Goal: Navigation & Orientation: Find specific page/section

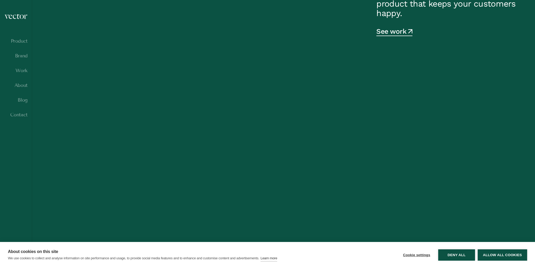
scroll to position [237, 0]
click at [496, 247] on div "About cookies on this site We use cookies to collect and analyse information on…" at bounding box center [267, 255] width 535 height 26
click at [497, 251] on button "Allow all cookies" at bounding box center [502, 254] width 49 height 11
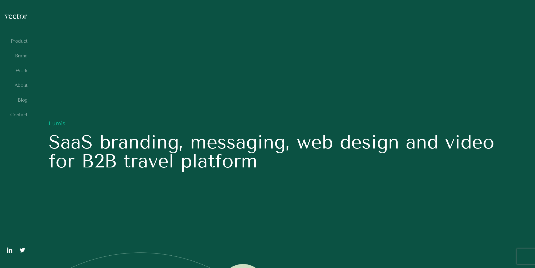
scroll to position [421, 0]
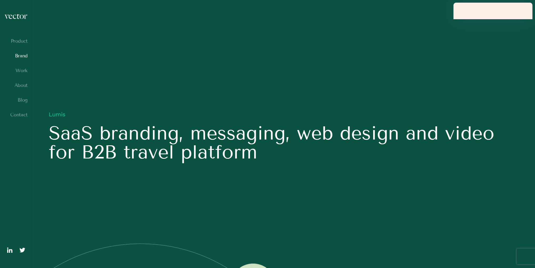
click at [24, 57] on link "Brand" at bounding box center [15, 55] width 23 height 5
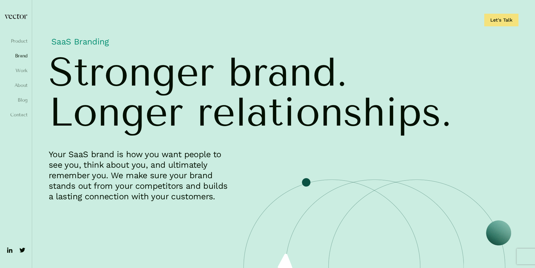
click at [22, 14] on img at bounding box center [15, 17] width 23 height 6
